Goal: Navigation & Orientation: Find specific page/section

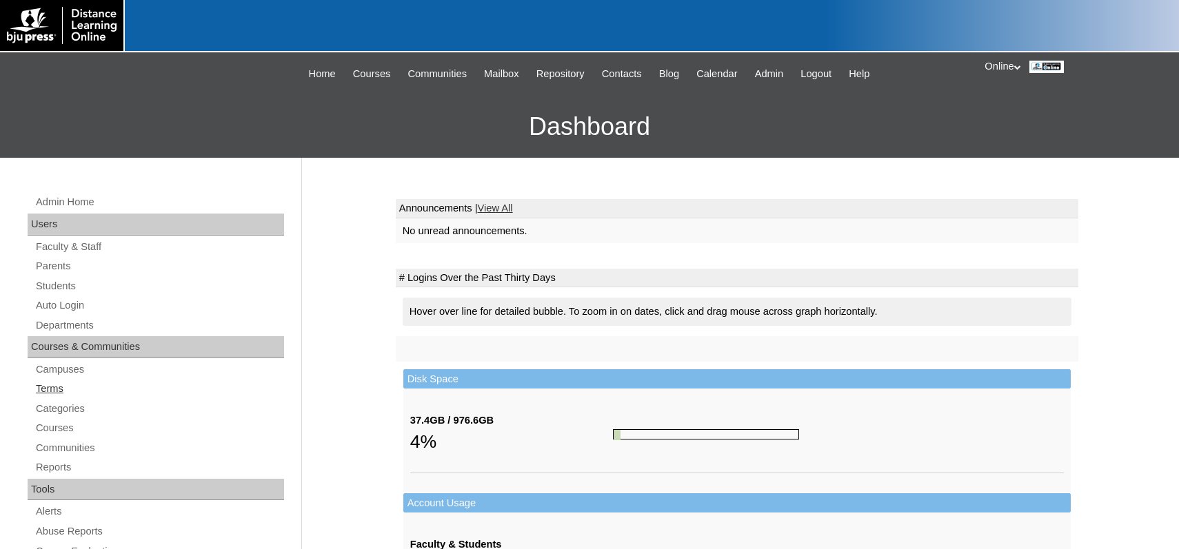
click at [60, 388] on link "Terms" at bounding box center [159, 388] width 250 height 17
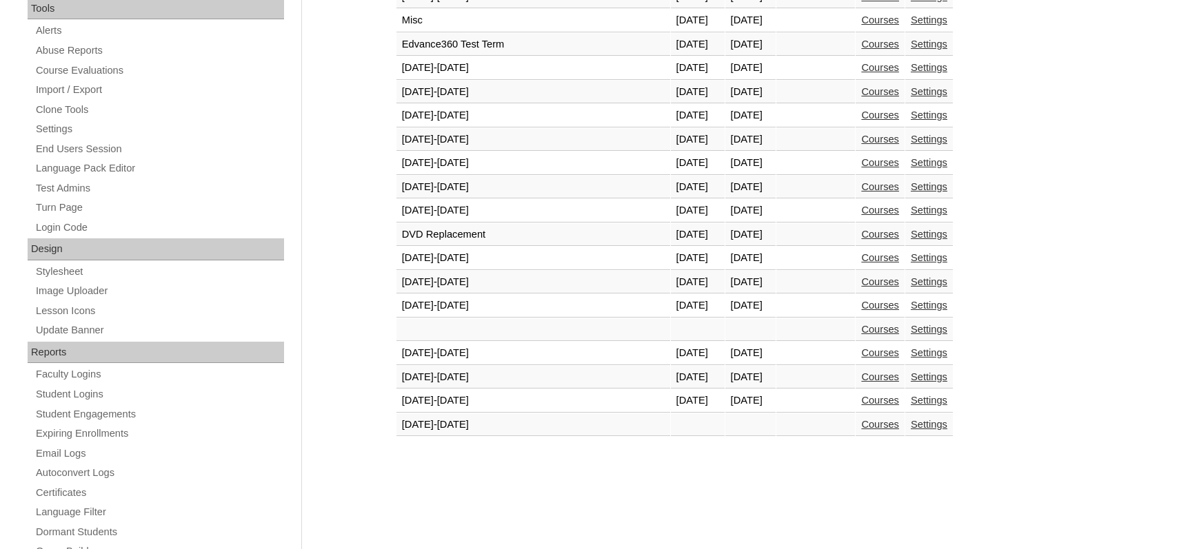
scroll to position [593, 0]
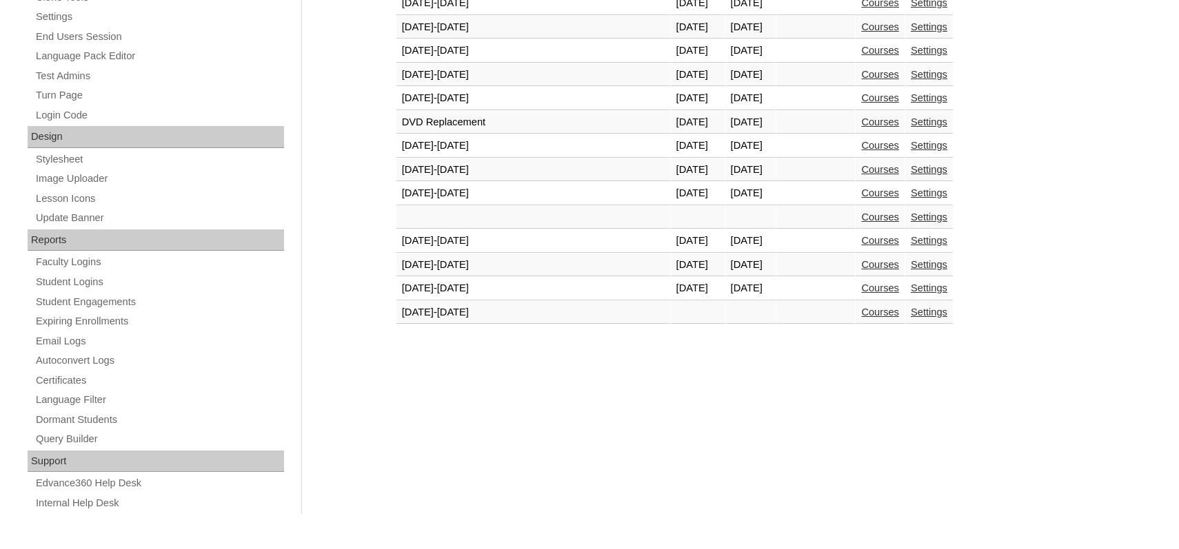
click at [861, 292] on link "Courses" at bounding box center [880, 288] width 38 height 11
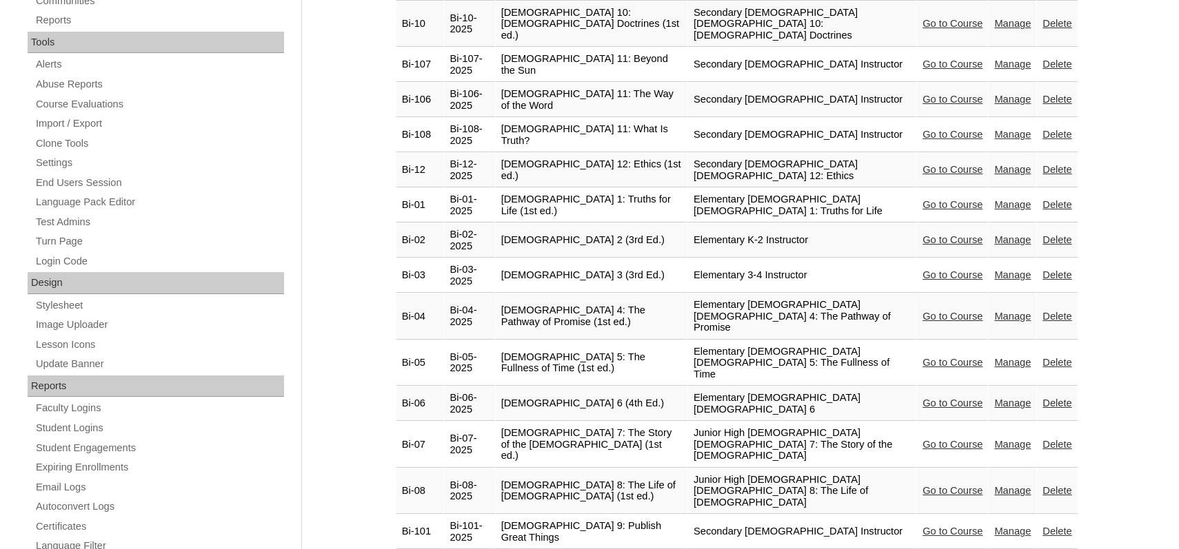
scroll to position [449, 0]
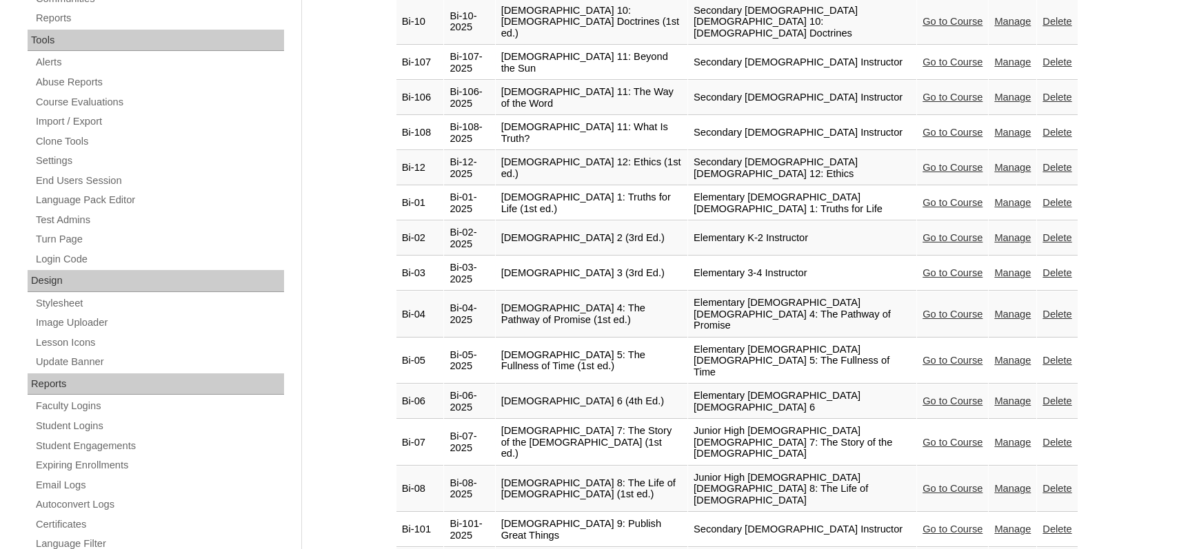
click at [941, 437] on link "Go to Course" at bounding box center [952, 442] width 60 height 11
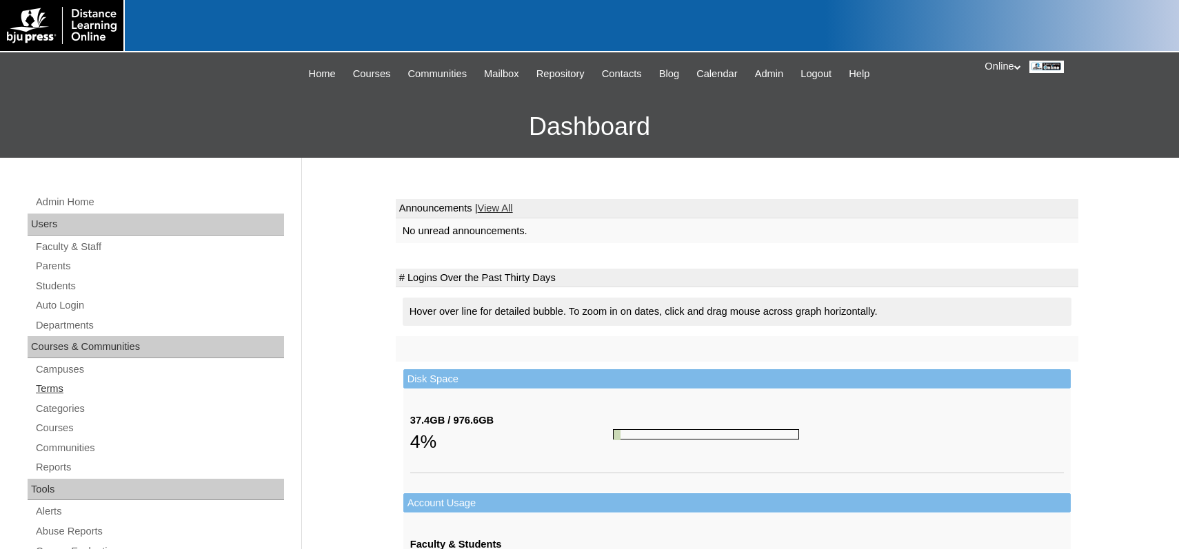
click at [68, 390] on link "Terms" at bounding box center [159, 388] width 250 height 17
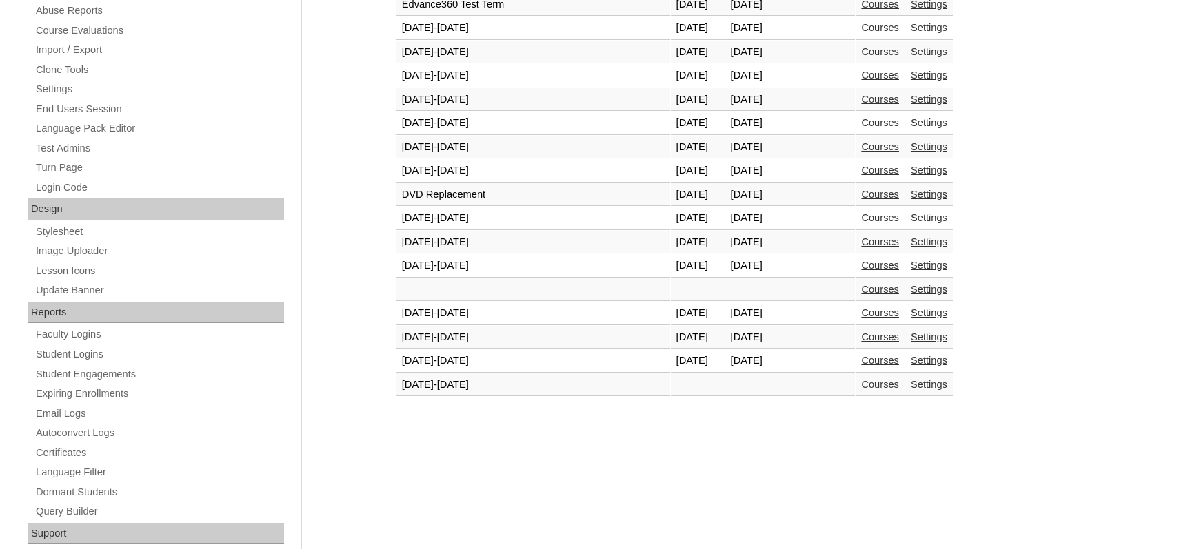
scroll to position [593, 0]
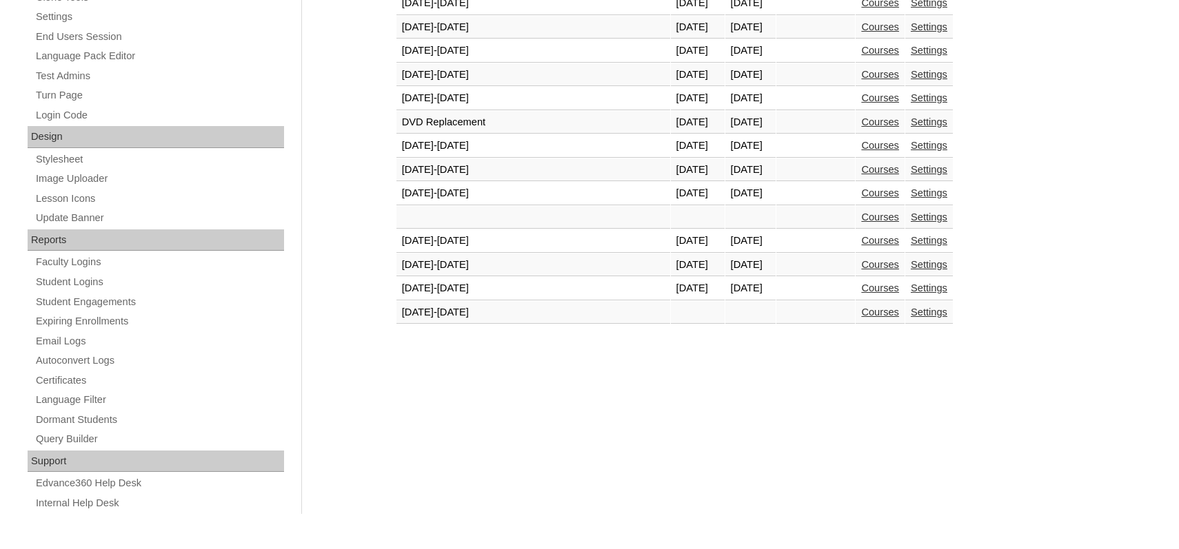
click at [861, 293] on link "Courses" at bounding box center [880, 288] width 38 height 11
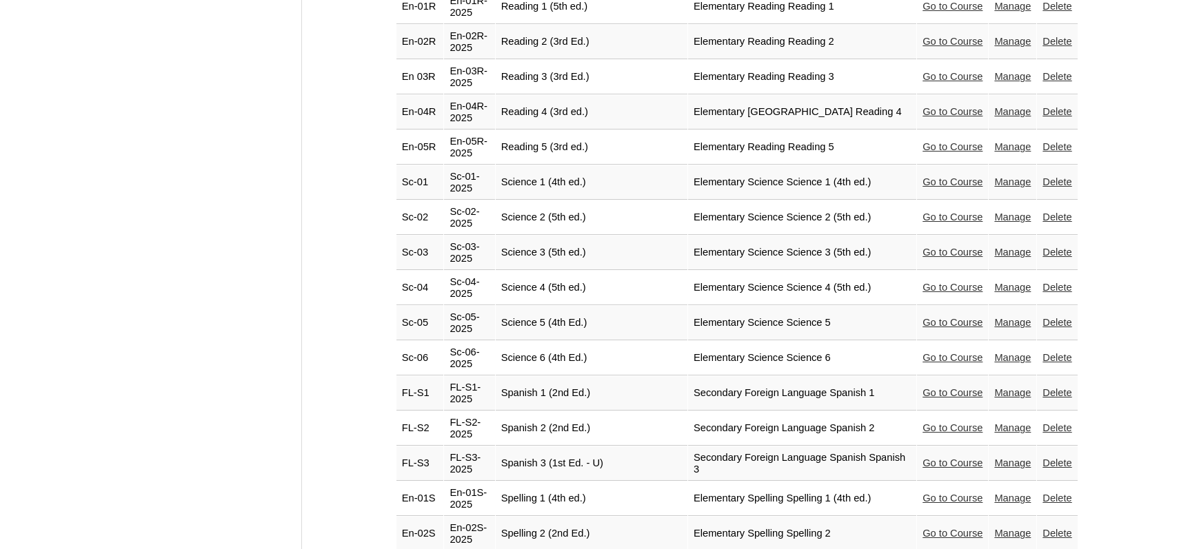
scroll to position [3069, 0]
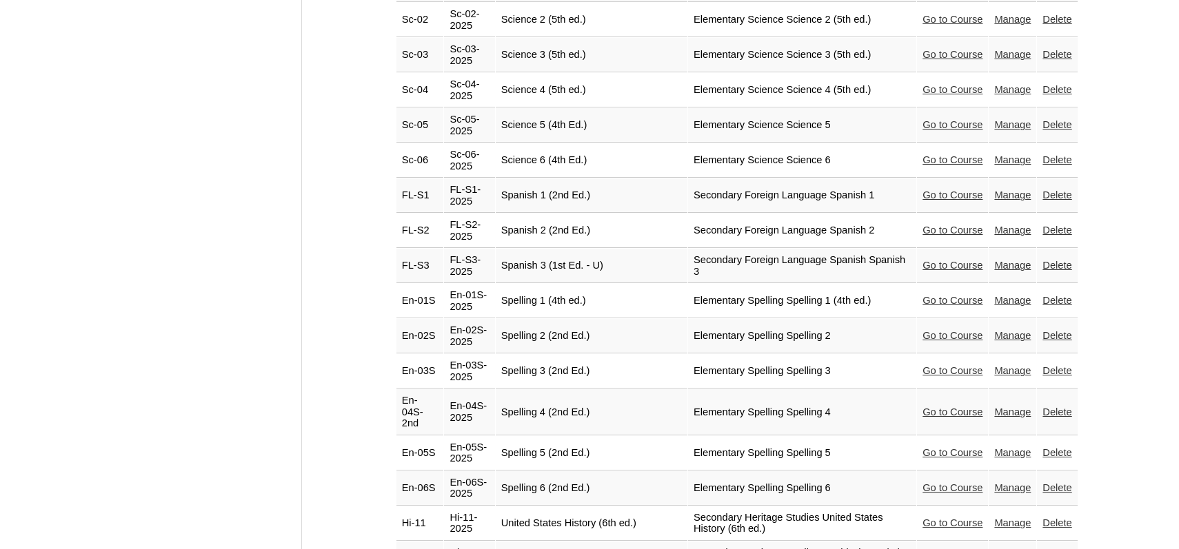
click at [933, 518] on link "Go to Course" at bounding box center [952, 523] width 60 height 11
